Goal: Entertainment & Leisure: Consume media (video, audio)

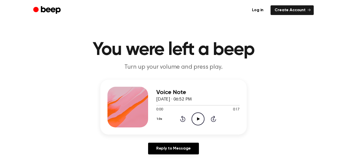
click at [200, 123] on icon "Play Audio" at bounding box center [198, 118] width 13 height 13
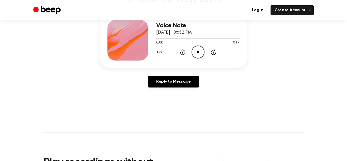
scroll to position [66, 0]
